Goal: Task Accomplishment & Management: Complete application form

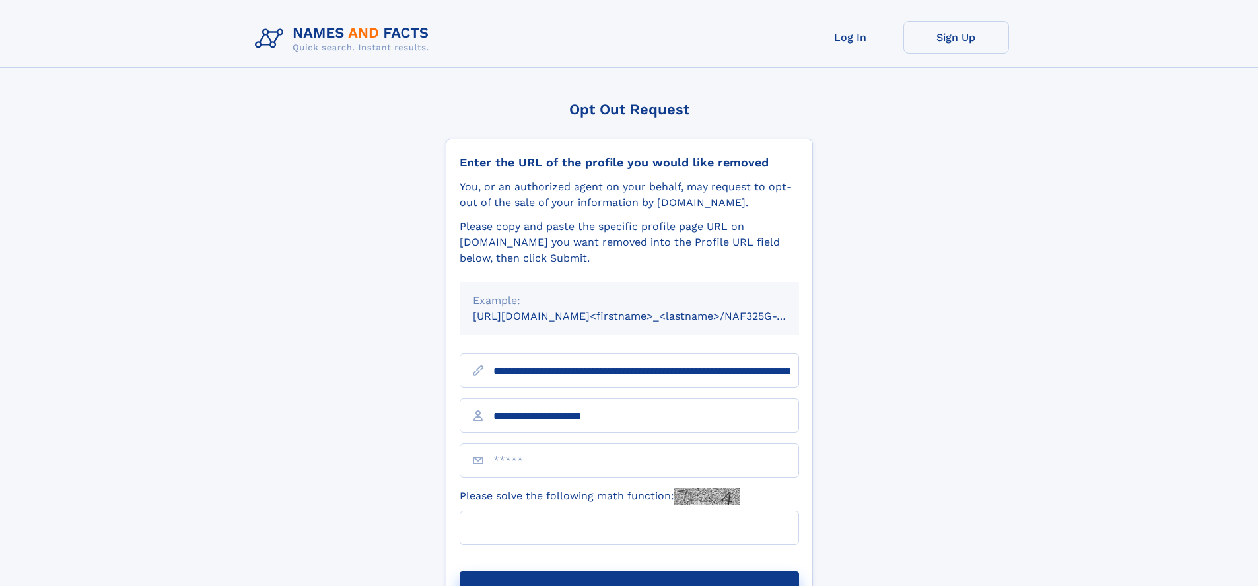
type input "**********"
type input "*"
click at [629, 571] on button "Submit Opt Out Request" at bounding box center [629, 592] width 339 height 42
